Goal: Entertainment & Leisure: Consume media (video, audio)

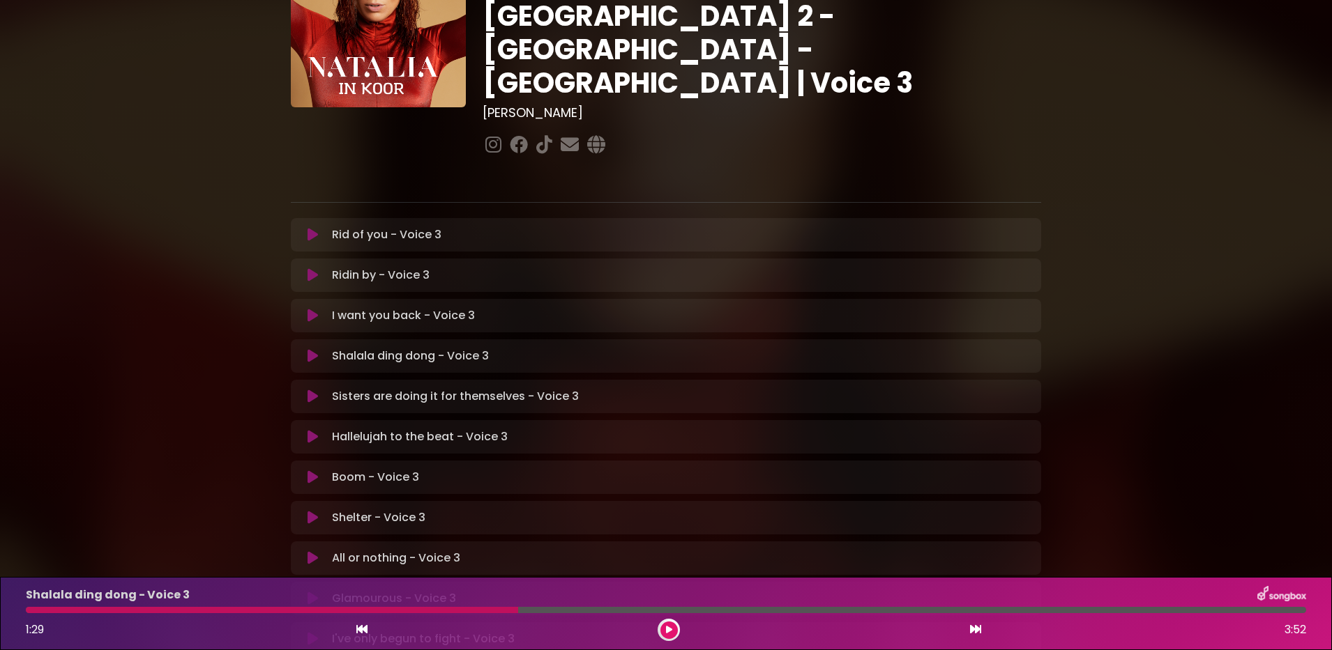
scroll to position [161, 0]
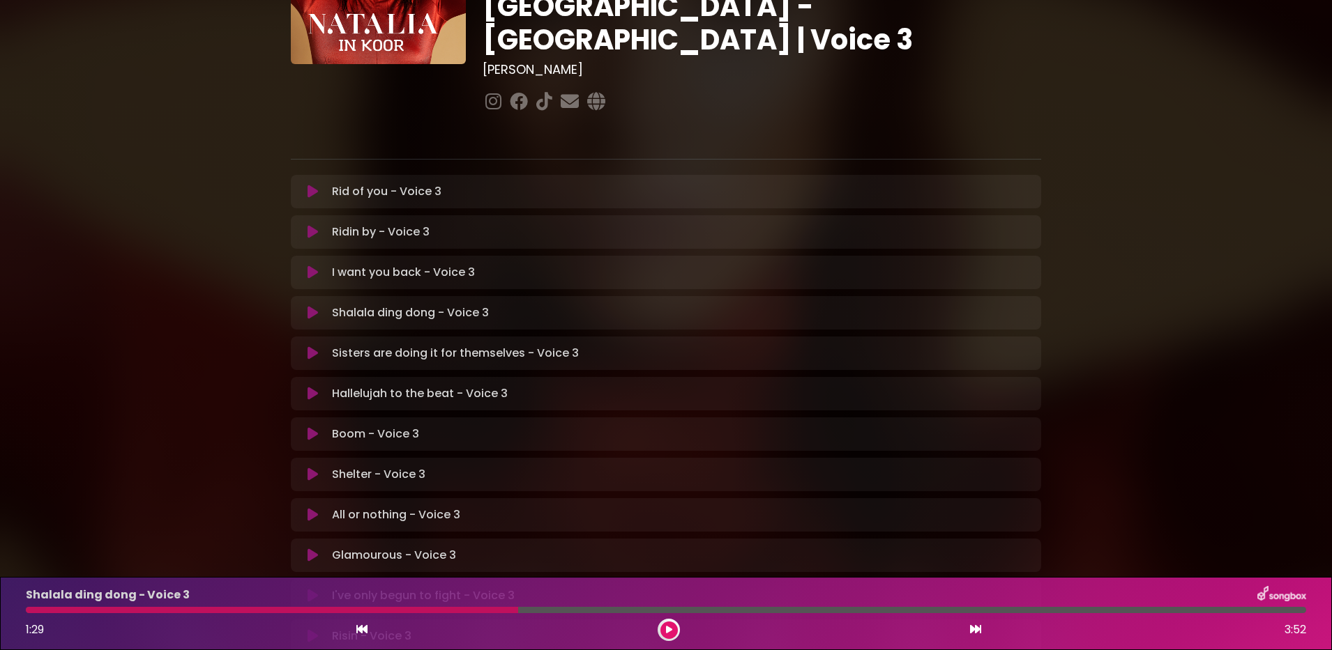
click at [321, 549] on button at bounding box center [312, 556] width 27 height 14
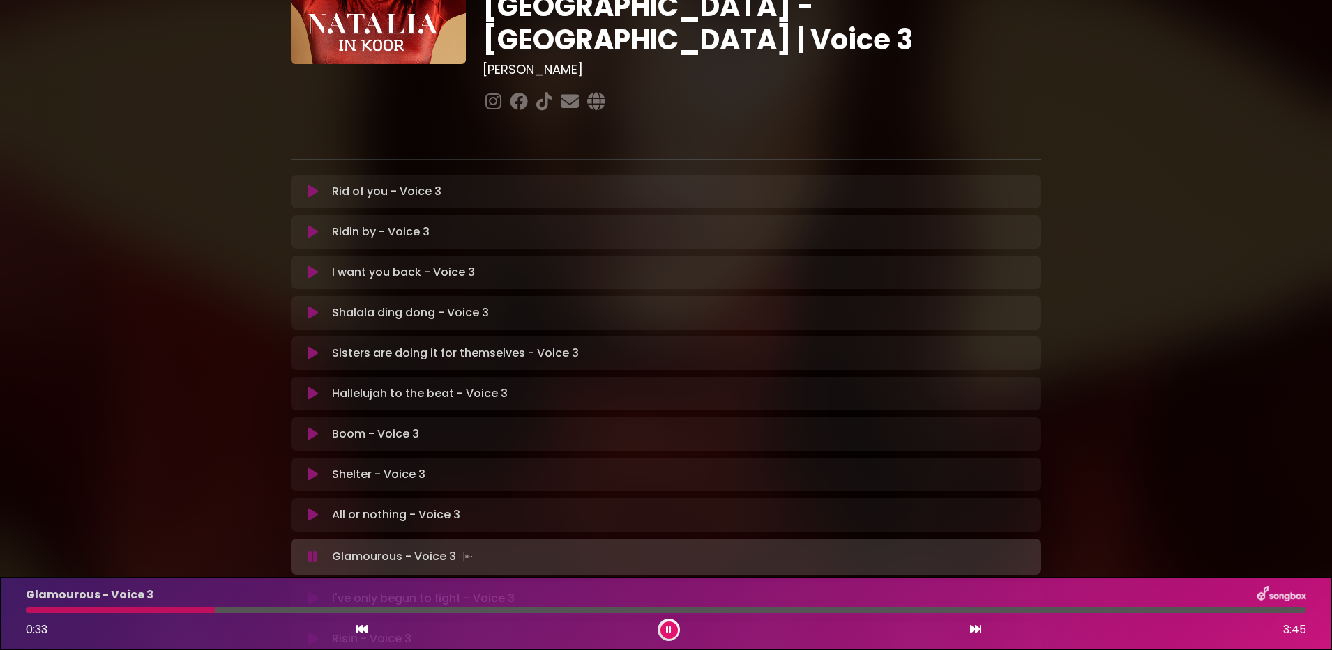
click at [669, 628] on icon at bounding box center [669, 630] width 6 height 8
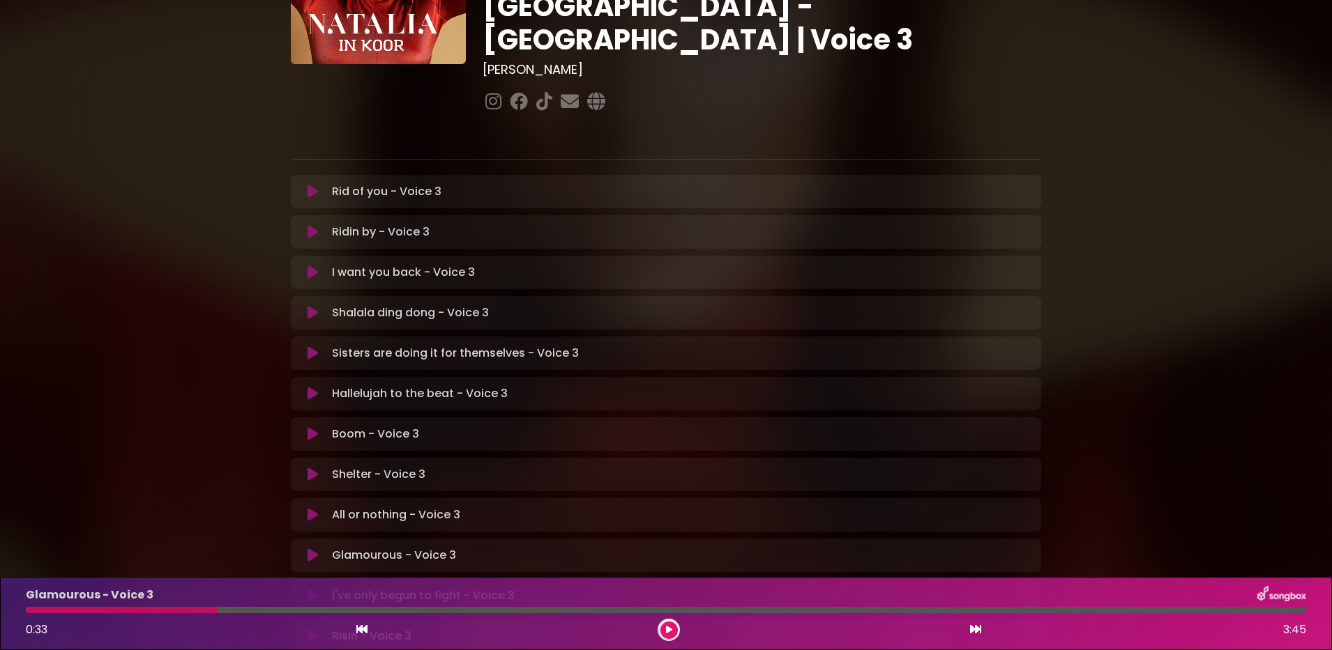
click at [669, 628] on icon at bounding box center [669, 630] width 6 height 8
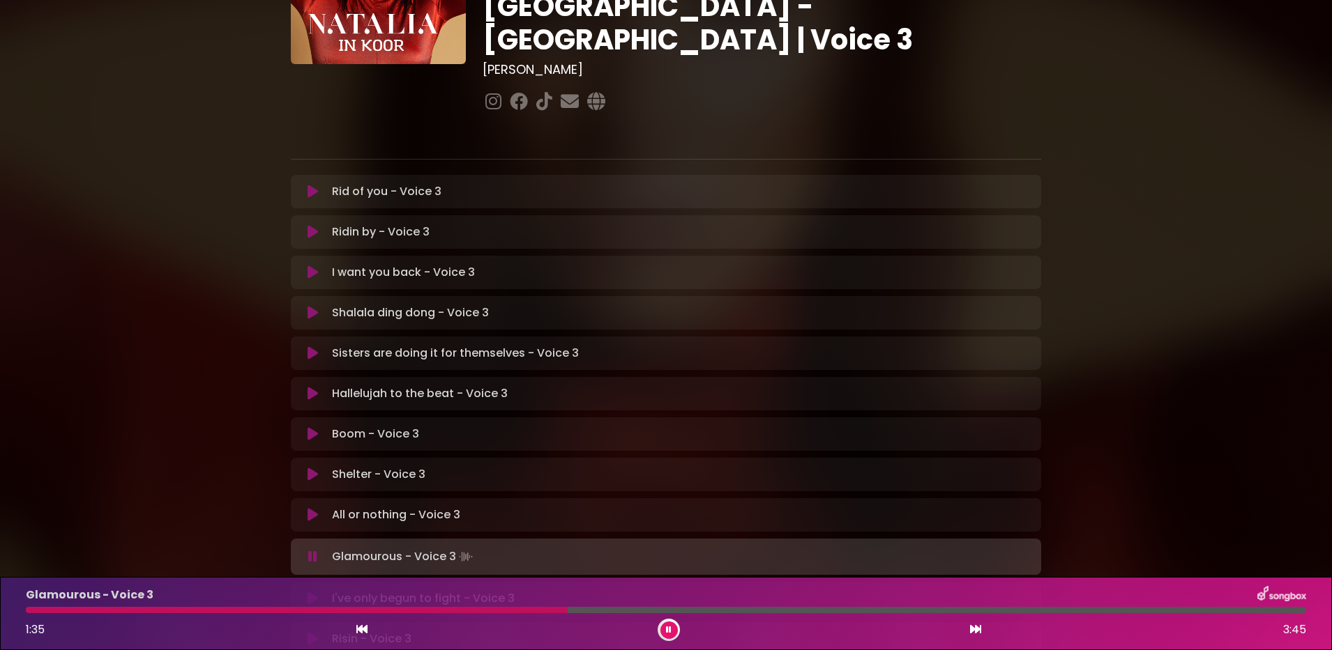
click at [668, 630] on icon at bounding box center [669, 630] width 6 height 8
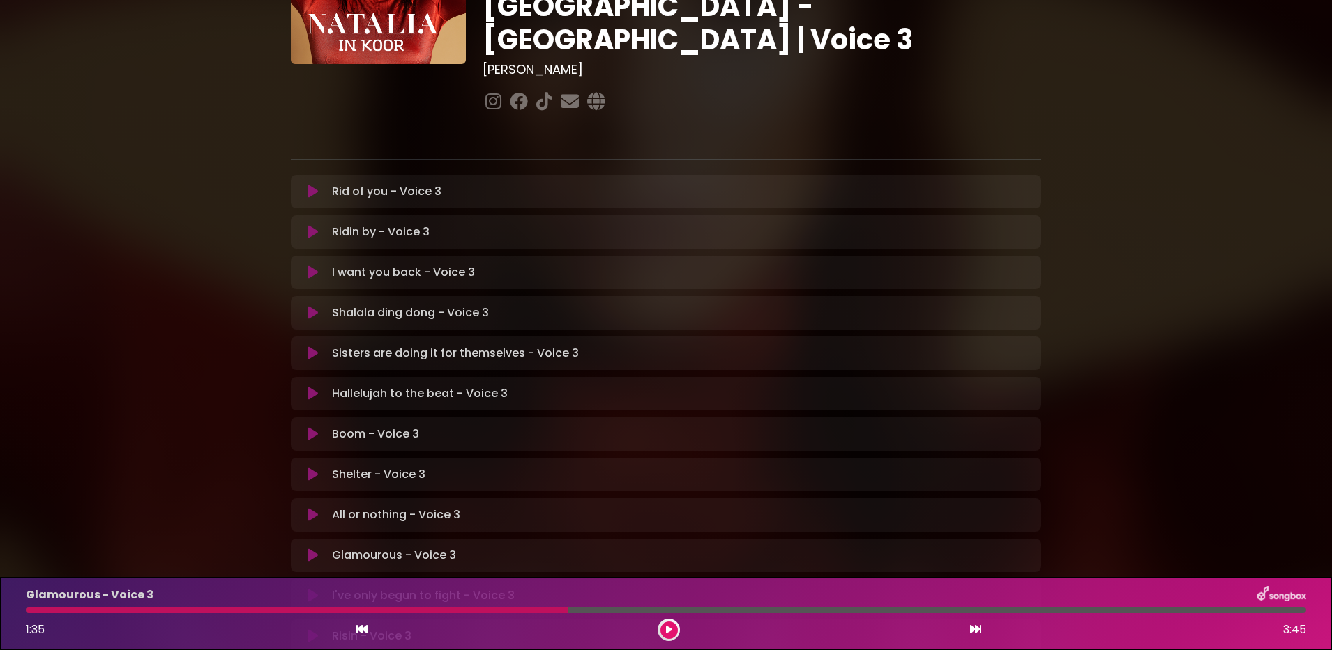
click at [668, 630] on icon at bounding box center [669, 630] width 6 height 8
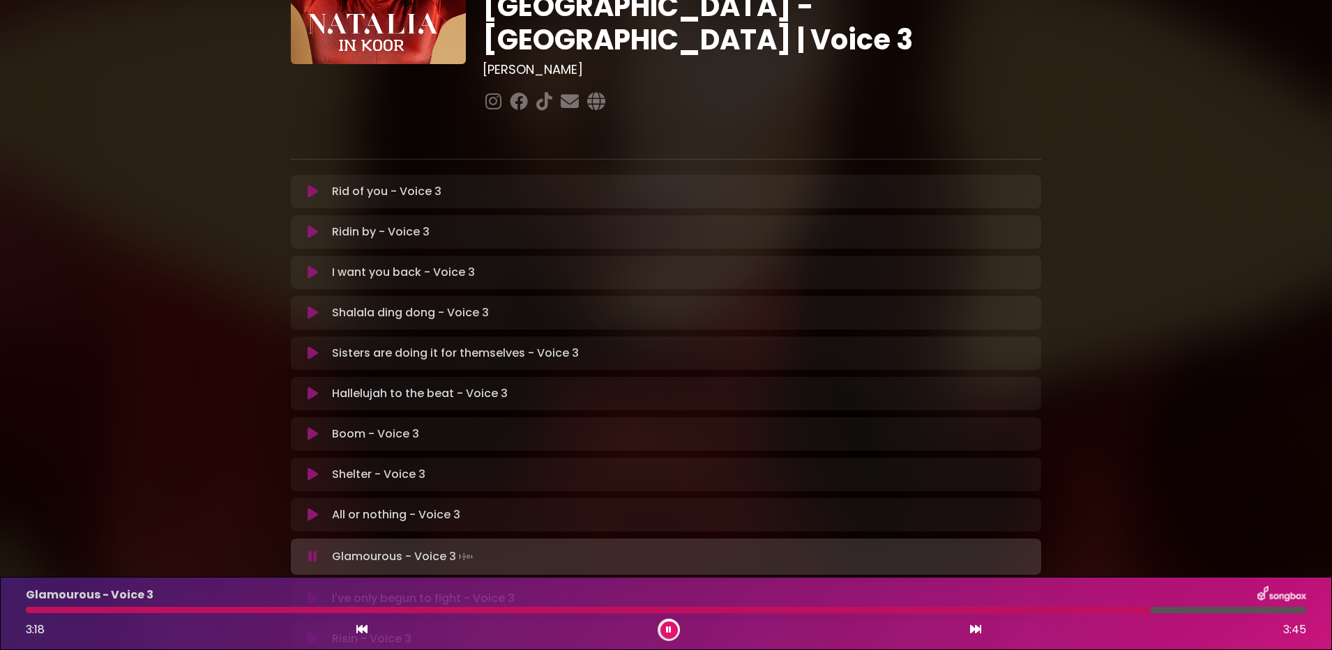
click at [673, 628] on button at bounding box center [668, 630] width 17 height 17
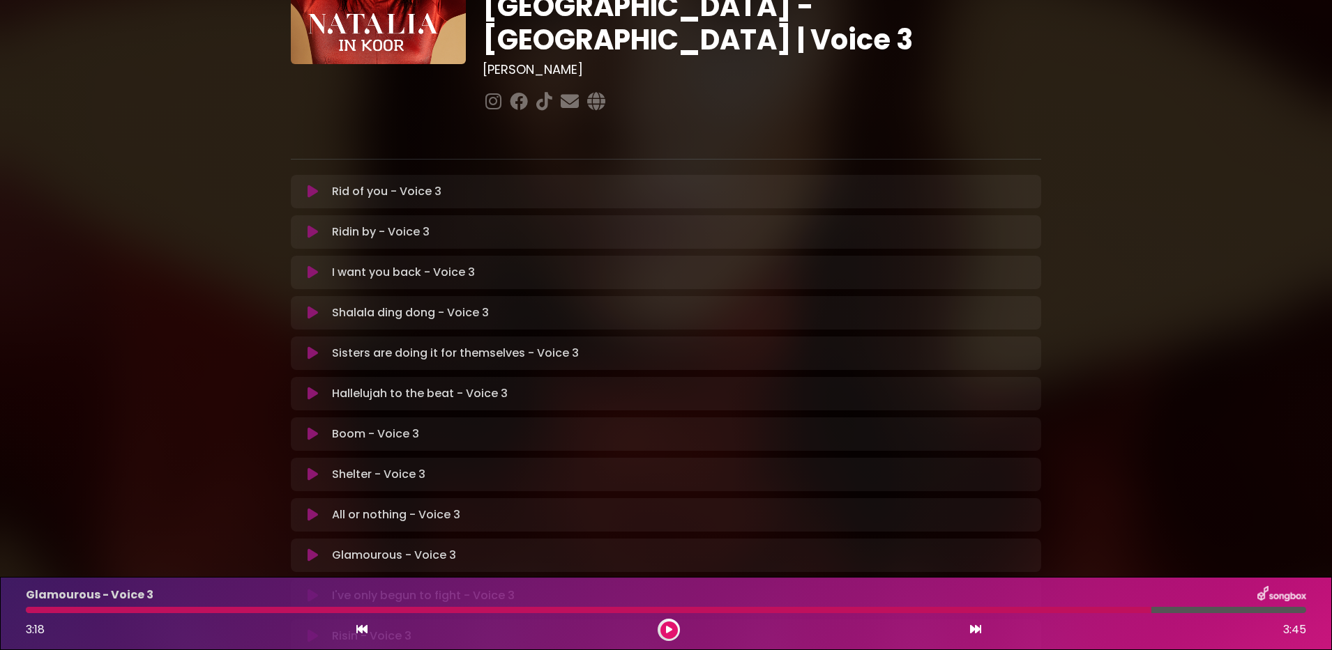
click at [310, 589] on icon at bounding box center [312, 596] width 10 height 14
click at [664, 626] on button at bounding box center [668, 630] width 17 height 17
click at [338, 264] on p "I want you back - Voice 3 Loading Track..." at bounding box center [403, 272] width 143 height 17
click at [312, 266] on icon at bounding box center [312, 273] width 10 height 14
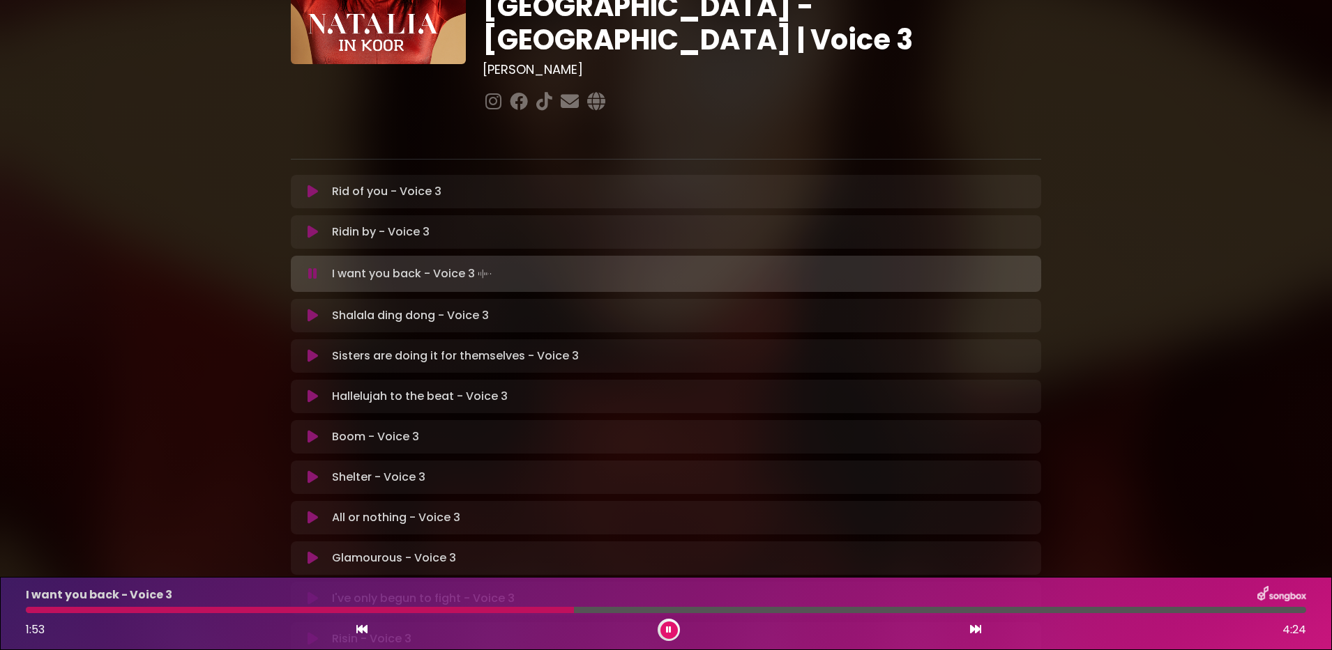
click at [671, 622] on button at bounding box center [668, 630] width 17 height 17
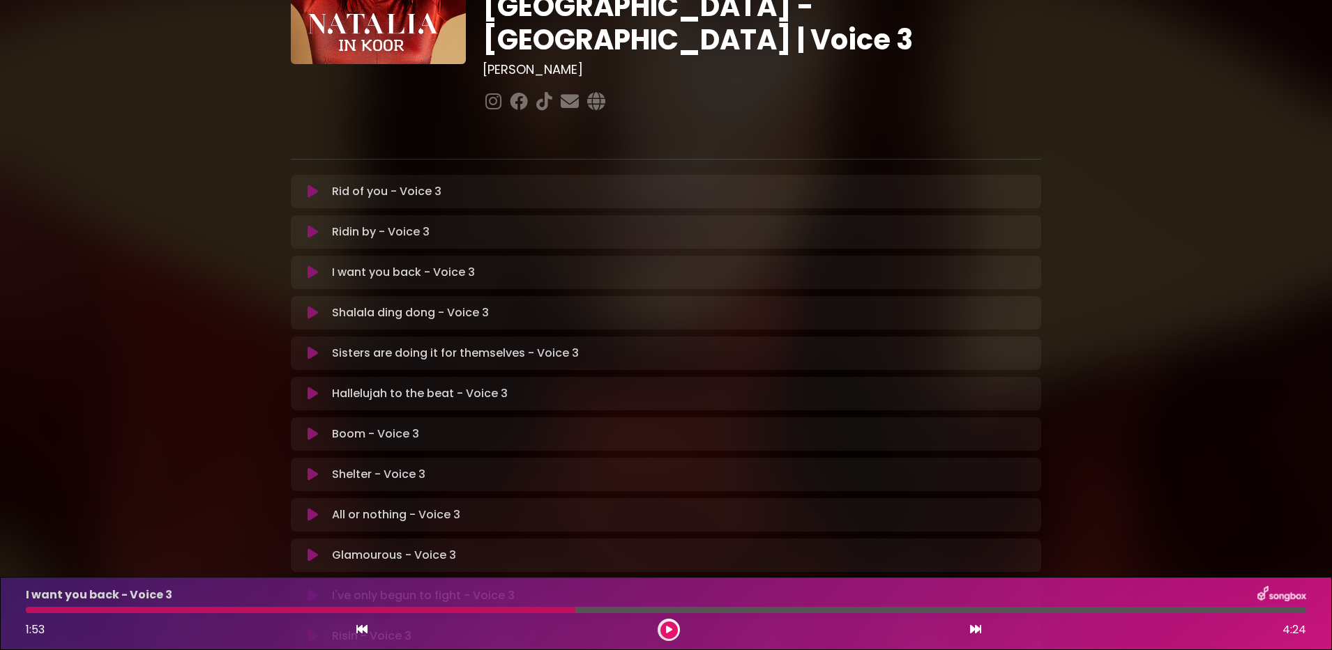
click at [351, 613] on div at bounding box center [300, 610] width 549 height 6
click at [351, 614] on div "I want you back - Voice 3 1:53 4:24" at bounding box center [665, 613] width 1297 height 55
click at [405, 609] on div at bounding box center [300, 610] width 549 height 6
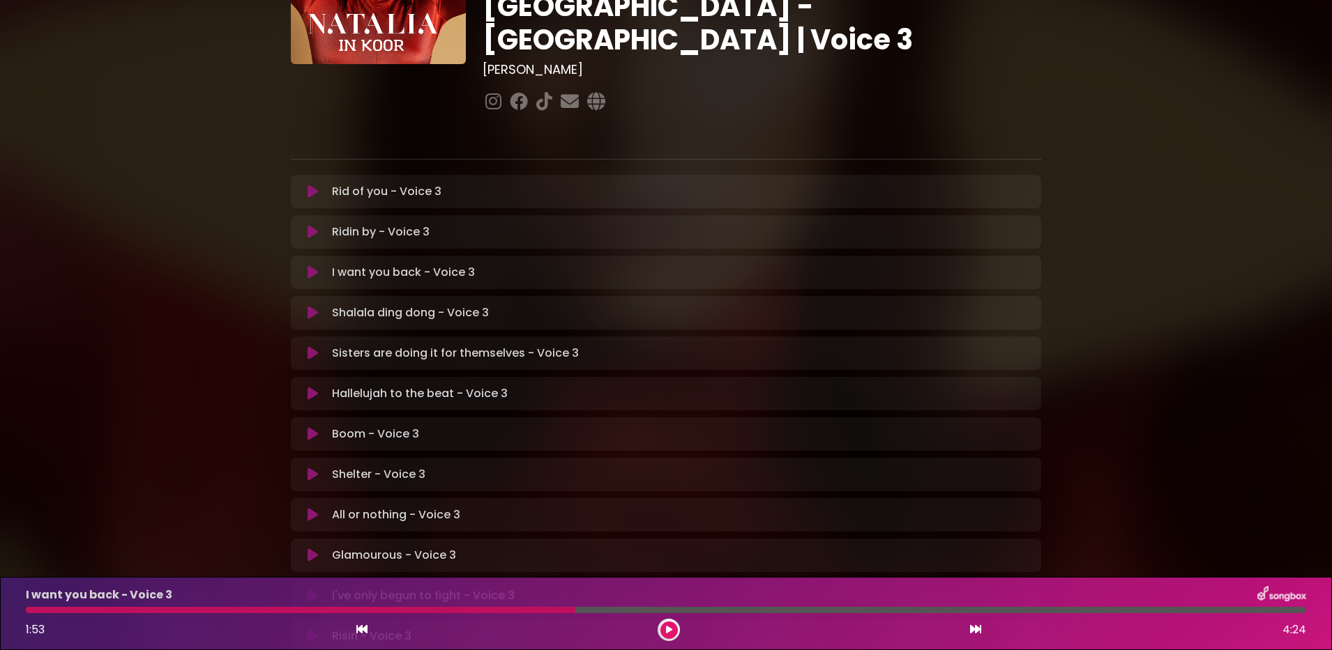
click at [285, 607] on div at bounding box center [300, 610] width 549 height 6
click at [666, 632] on icon at bounding box center [669, 630] width 6 height 8
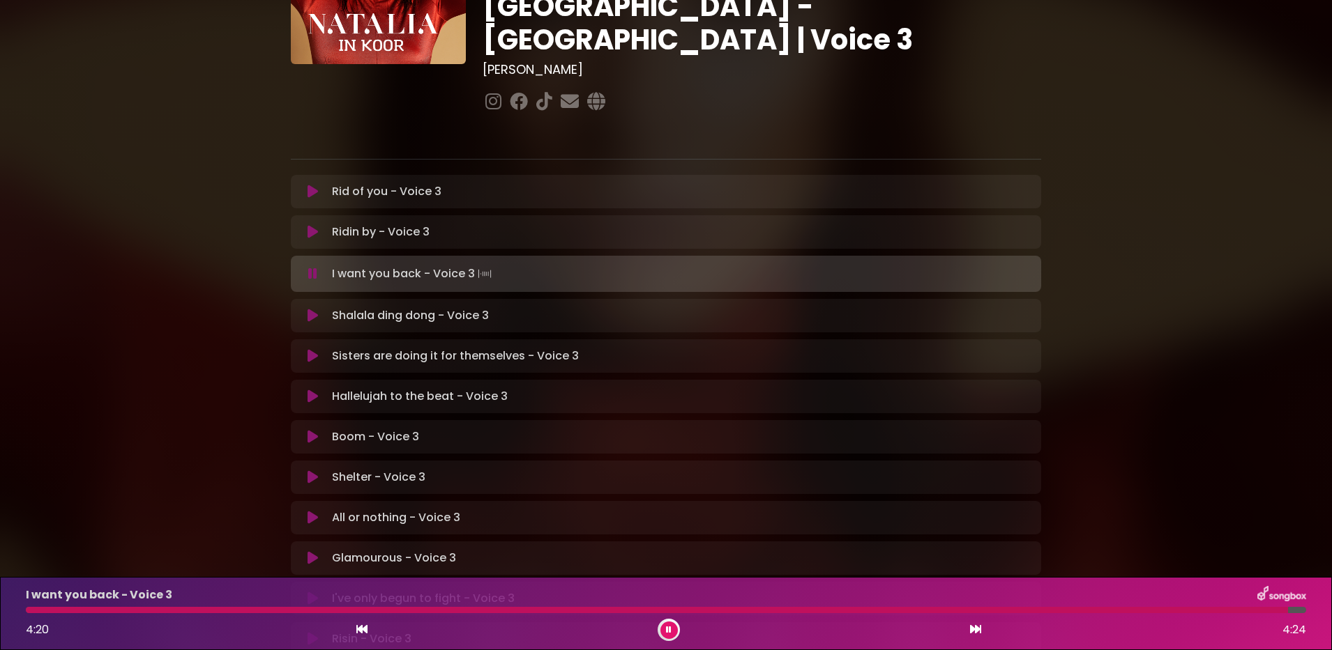
click at [666, 622] on button at bounding box center [668, 630] width 17 height 17
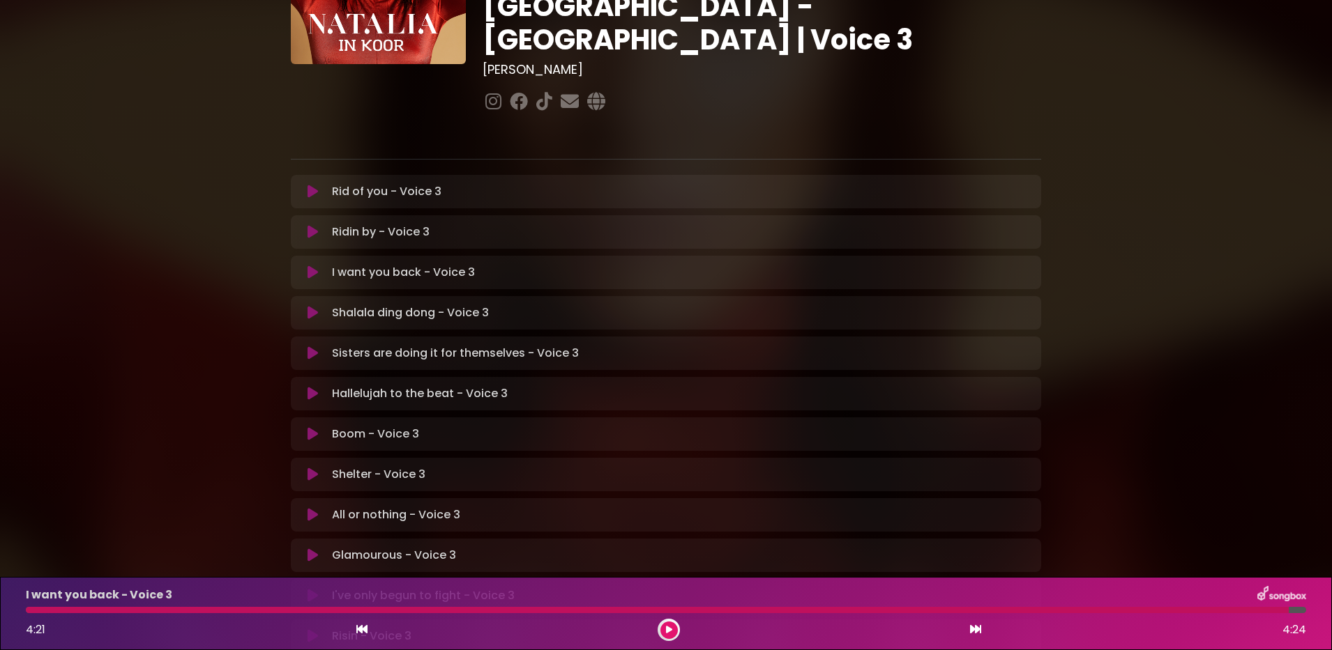
click at [312, 427] on icon at bounding box center [312, 434] width 10 height 14
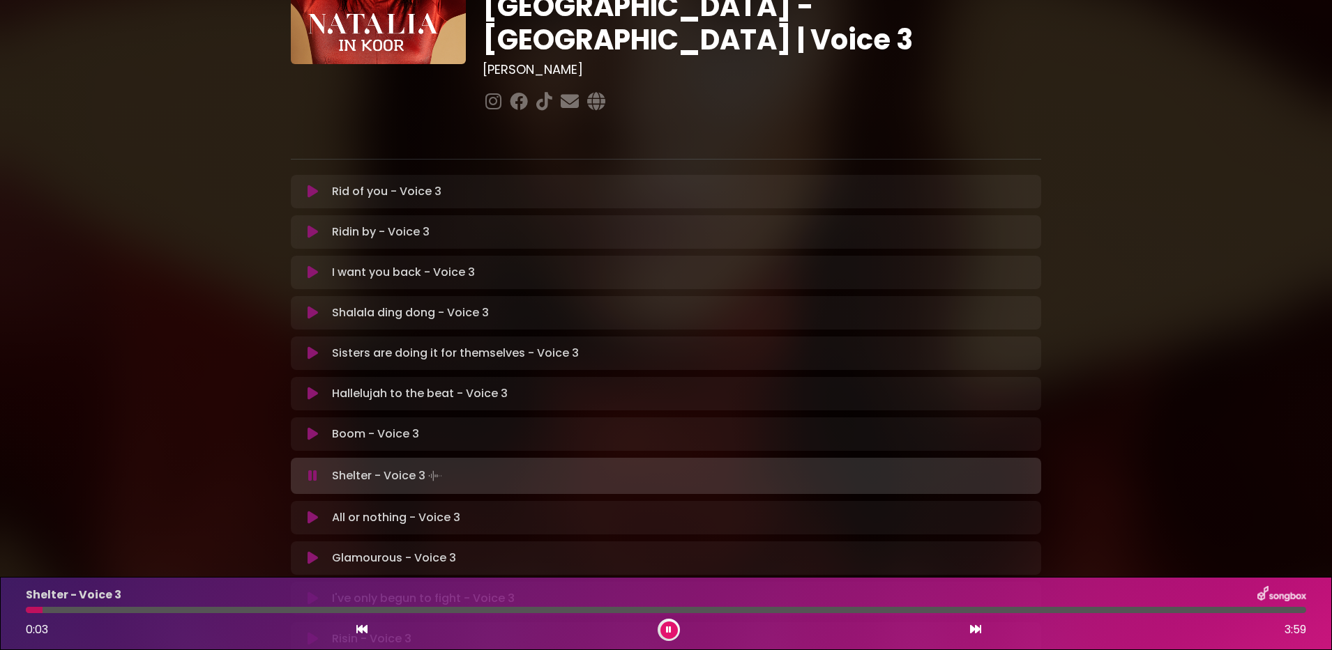
click at [312, 427] on icon at bounding box center [312, 434] width 10 height 14
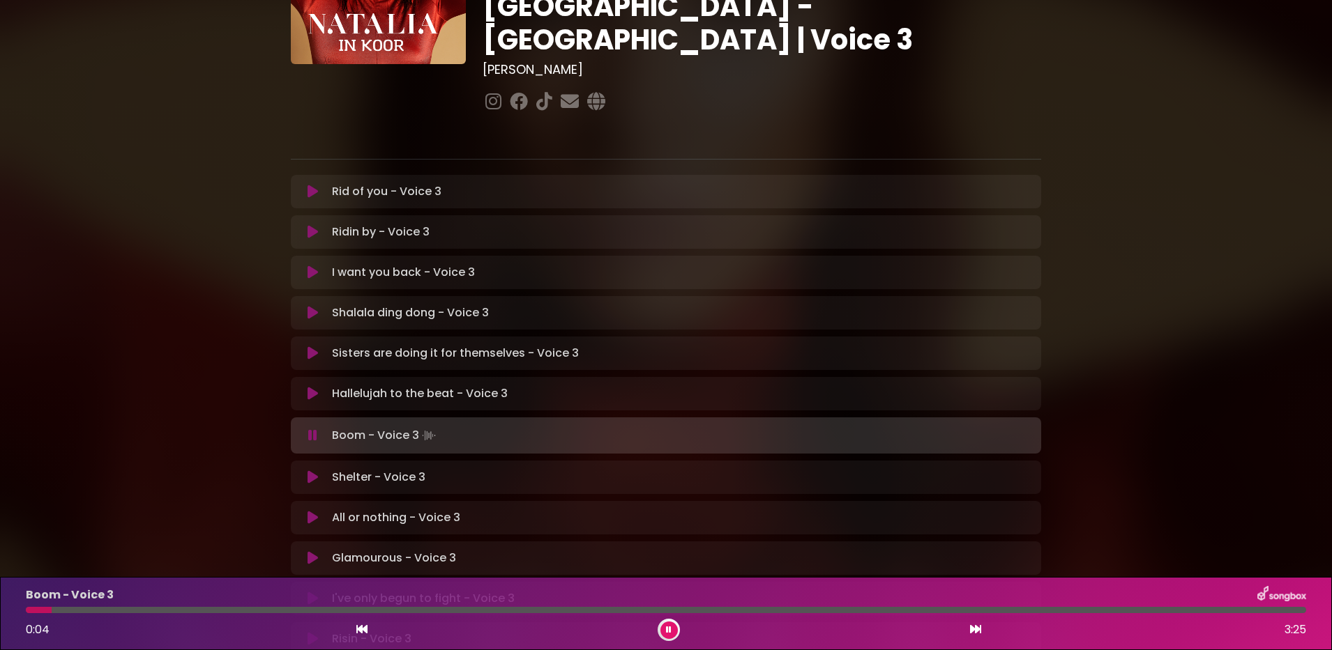
click at [669, 628] on icon at bounding box center [669, 630] width 6 height 8
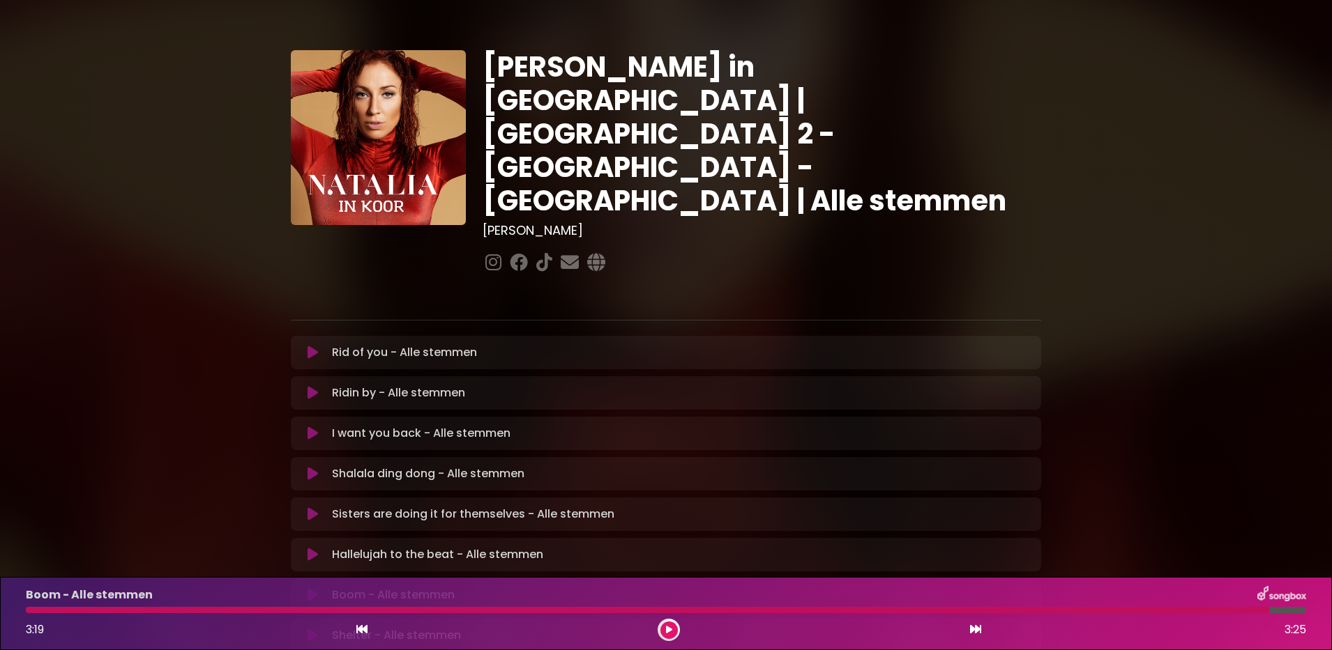
scroll to position [196, 0]
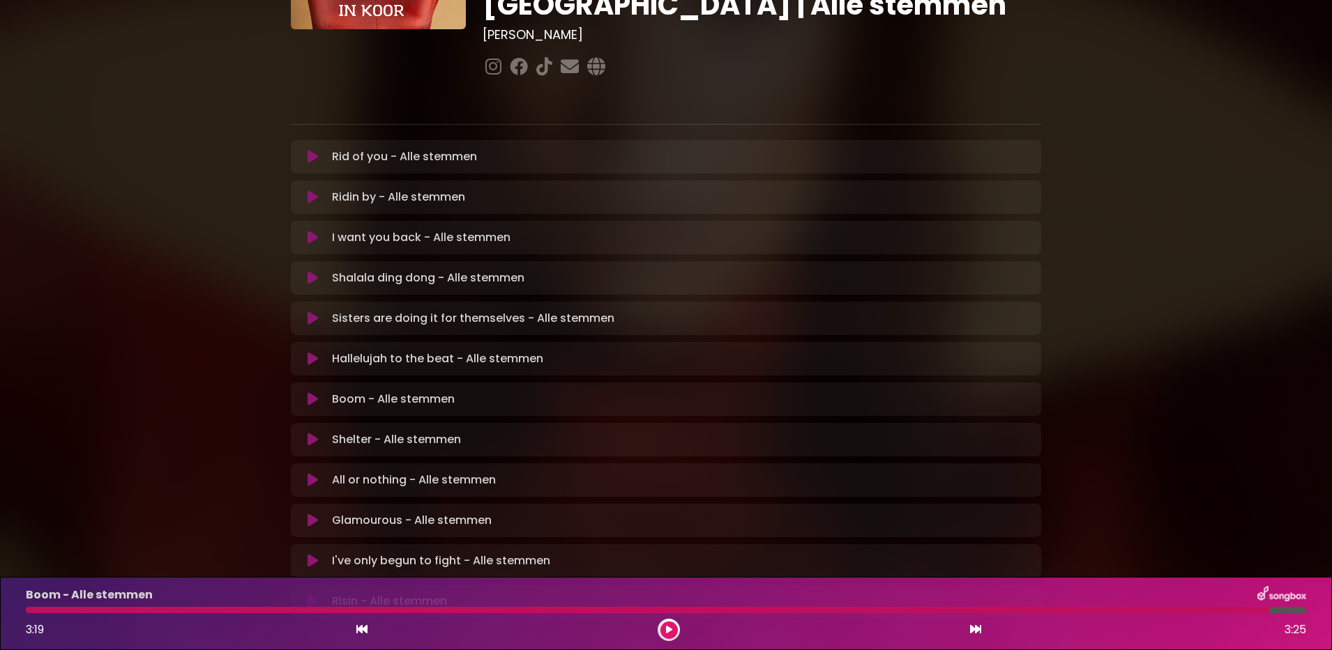
click at [330, 504] on div "Glamourous - Alle stemmen Loading Track... Name" at bounding box center [666, 520] width 750 height 33
click at [310, 514] on icon at bounding box center [312, 521] width 10 height 14
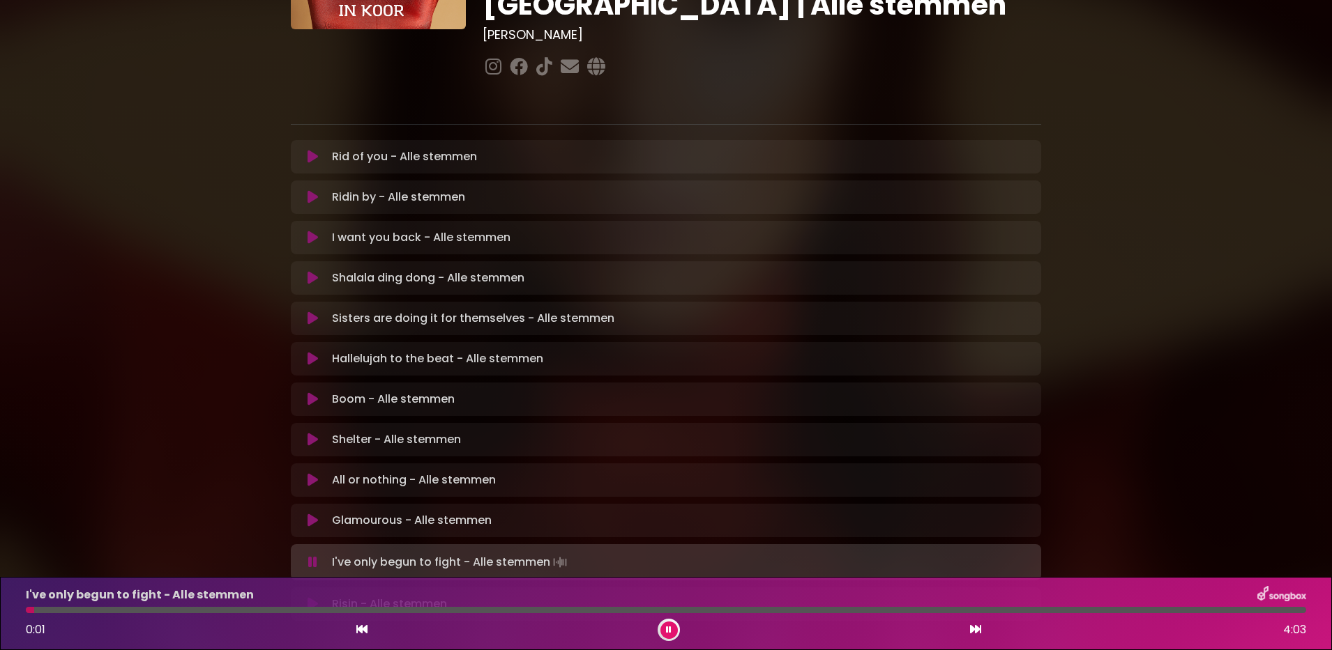
click at [671, 626] on icon at bounding box center [669, 630] width 6 height 8
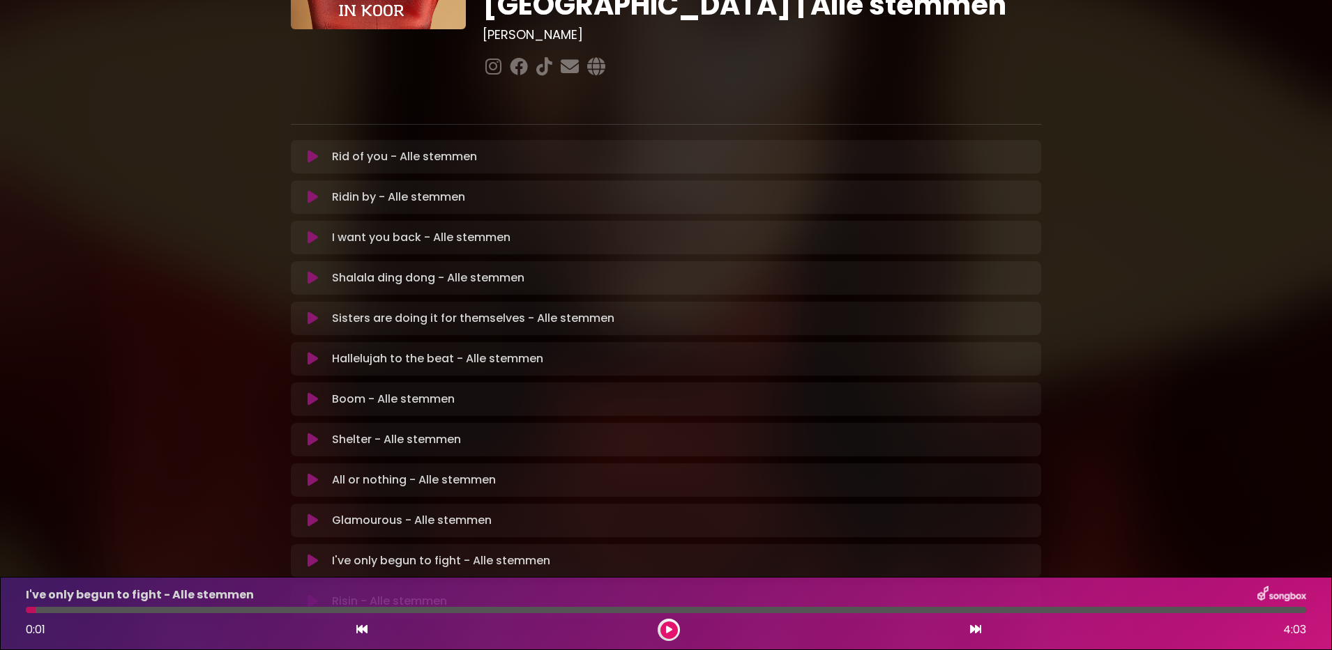
click at [307, 554] on icon at bounding box center [312, 561] width 10 height 14
click at [665, 631] on button at bounding box center [668, 630] width 17 height 17
click at [310, 231] on icon at bounding box center [312, 238] width 10 height 14
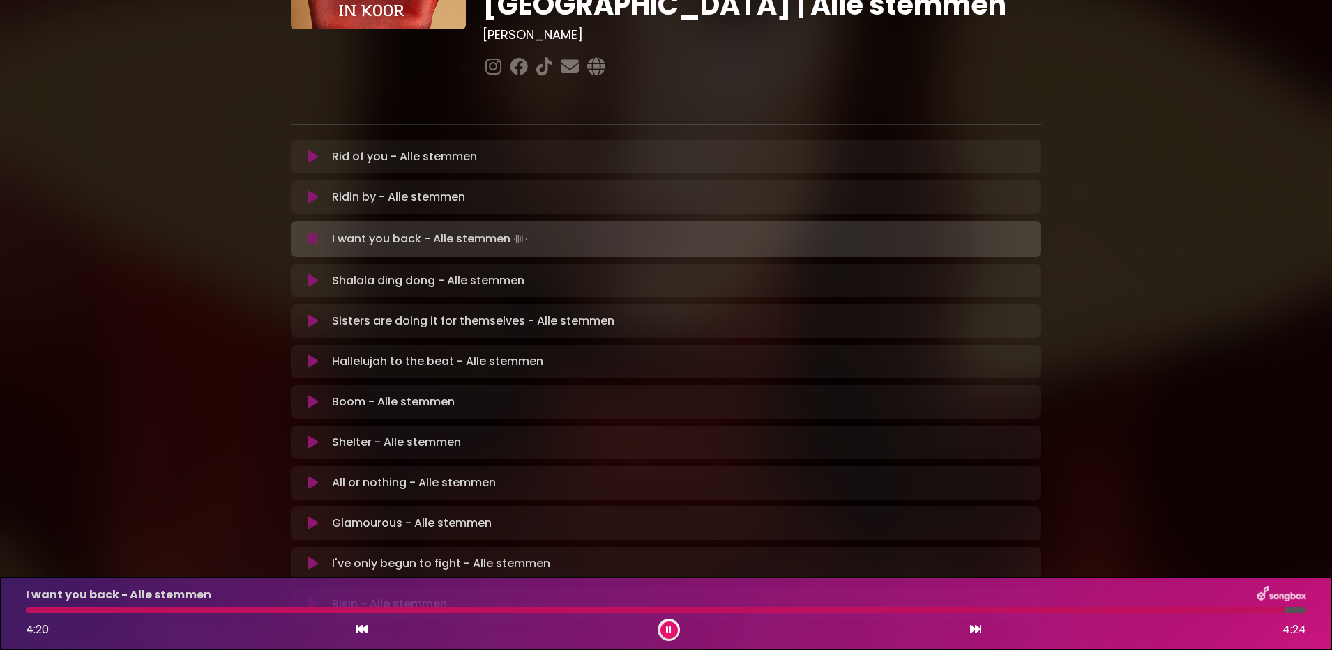
click at [671, 630] on button at bounding box center [668, 630] width 17 height 17
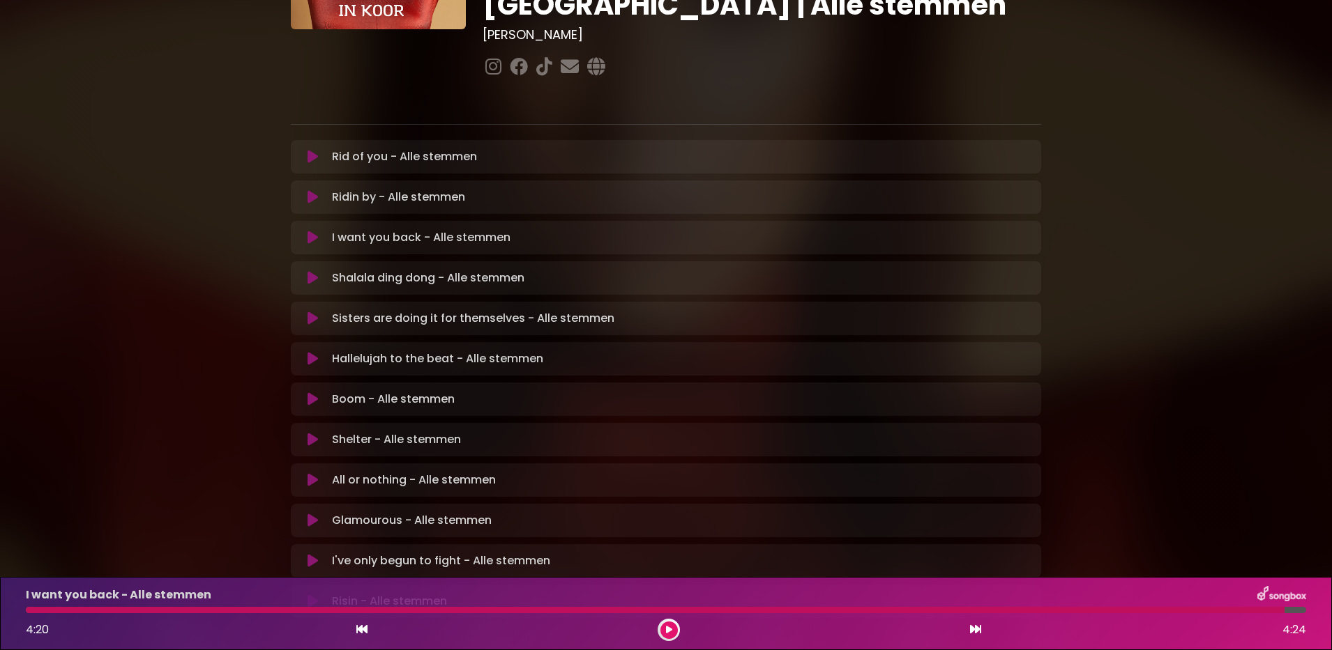
click at [314, 393] on icon at bounding box center [312, 400] width 10 height 14
